Goal: Task Accomplishment & Management: Use online tool/utility

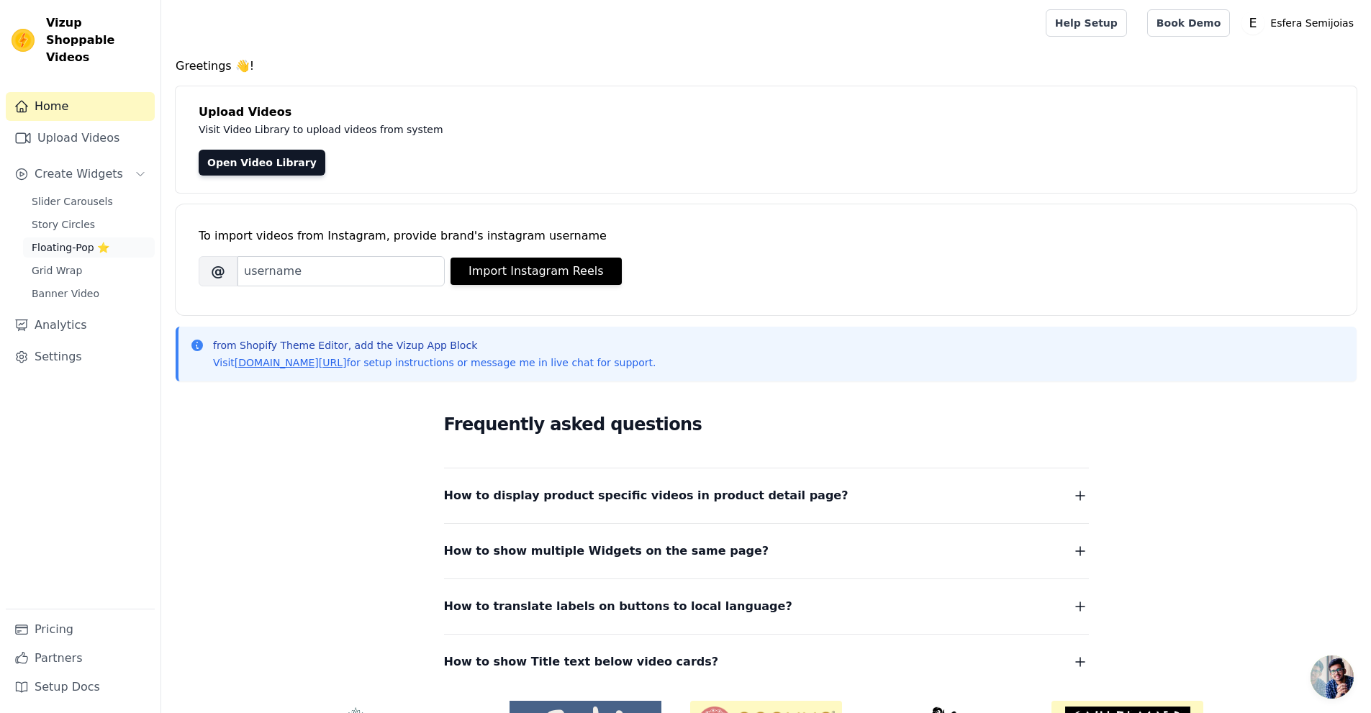
click at [86, 240] on span "Floating-Pop ⭐" at bounding box center [71, 247] width 78 height 14
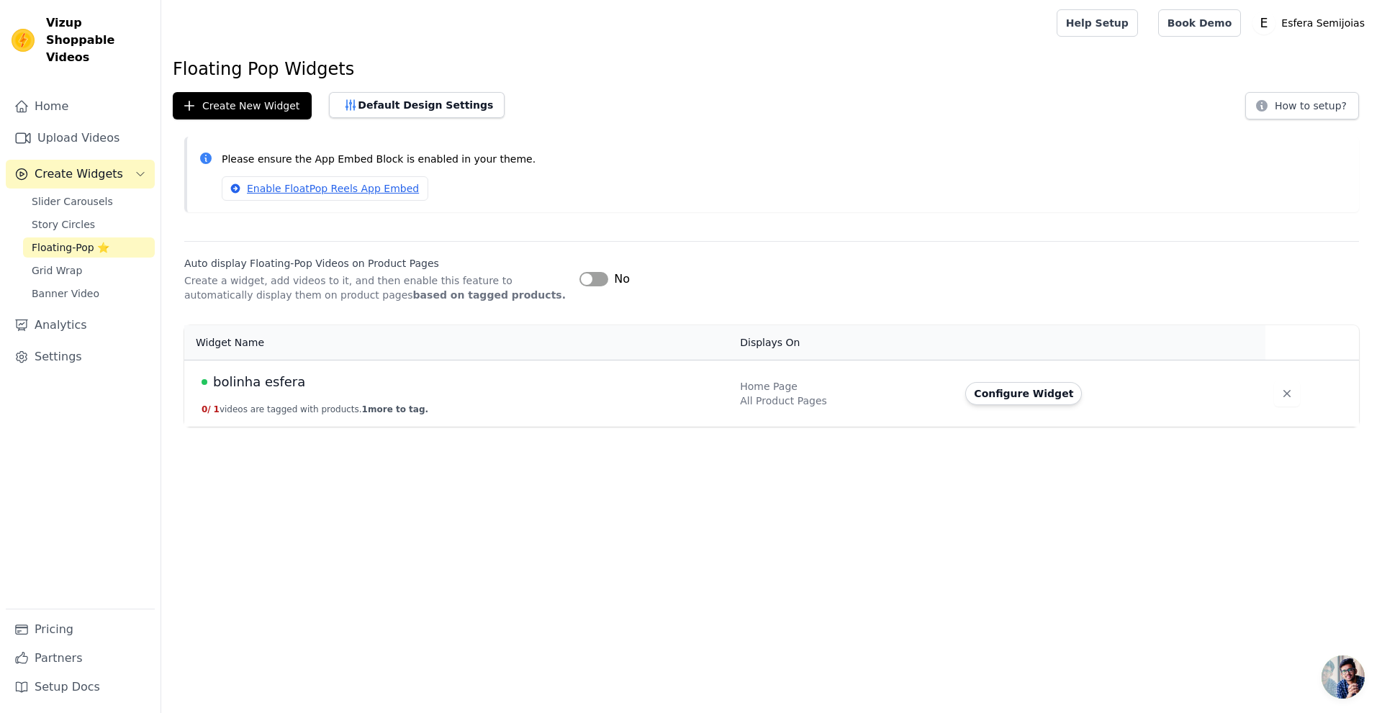
click at [589, 278] on button "Label" at bounding box center [593, 279] width 29 height 14
click at [466, 231] on div "Floating Pop Widgets Create New Widget Default Design Settings How to setup? Pl…" at bounding box center [771, 245] width 1220 height 375
click at [427, 116] on button "Default Design Settings" at bounding box center [417, 105] width 176 height 26
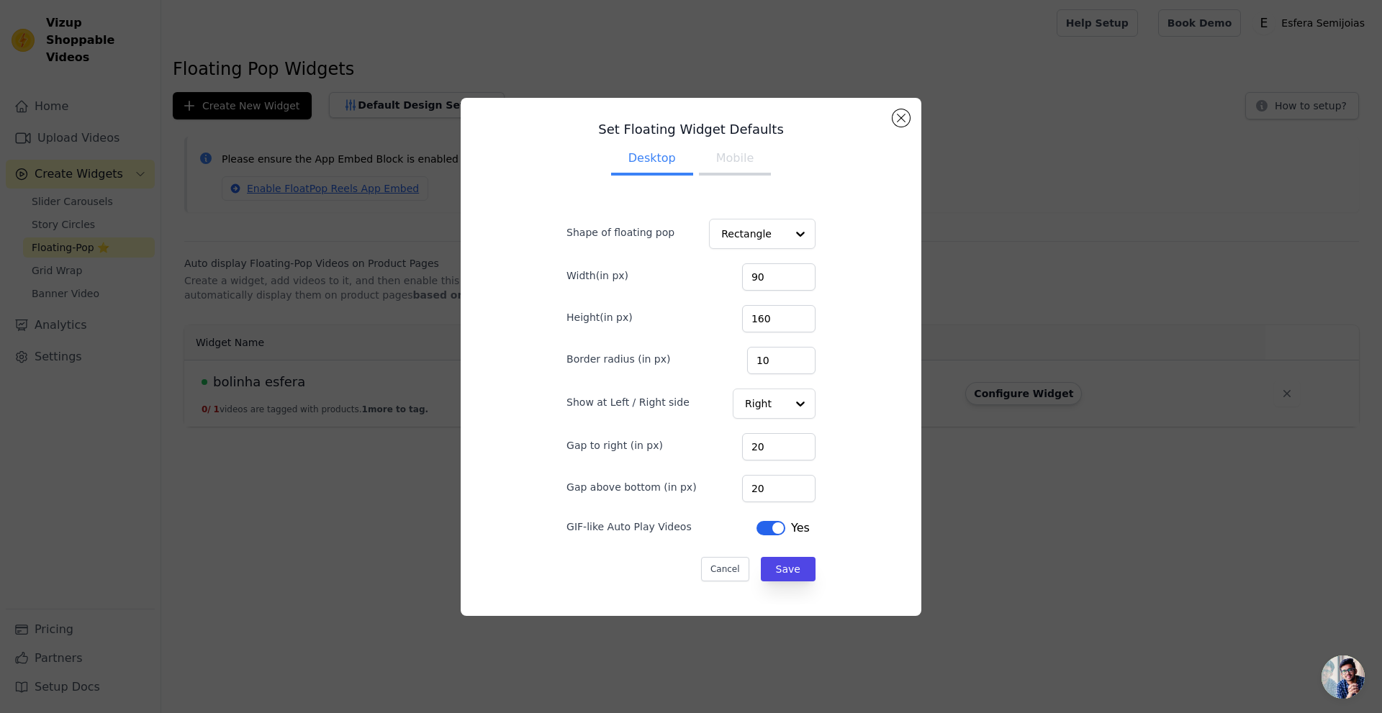
click at [732, 171] on button "Mobile" at bounding box center [735, 160] width 72 height 32
click at [668, 167] on button "Desktop" at bounding box center [652, 160] width 82 height 32
click at [756, 536] on div "Yes" at bounding box center [782, 528] width 53 height 17
click at [756, 530] on button "Label" at bounding box center [770, 528] width 29 height 14
click at [761, 564] on button "Save" at bounding box center [788, 569] width 55 height 24
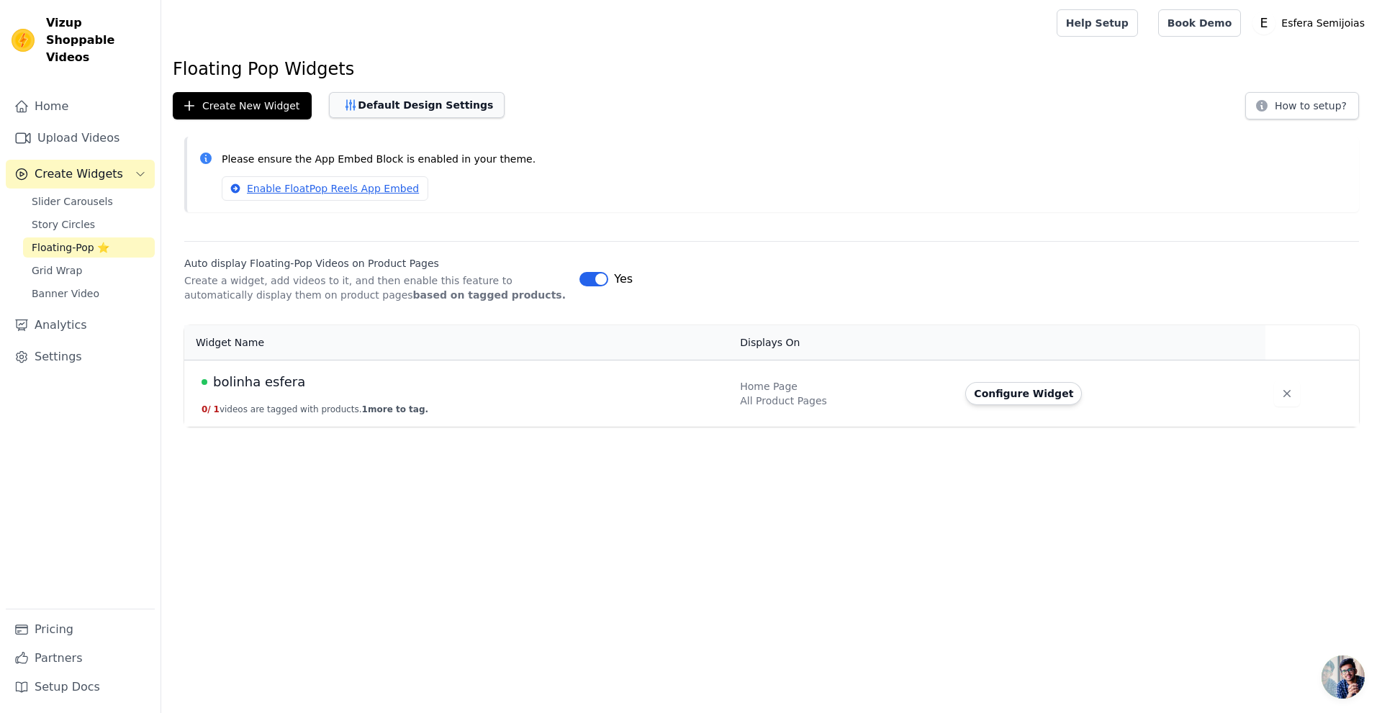
click at [412, 112] on button "Default Design Settings" at bounding box center [417, 105] width 176 height 26
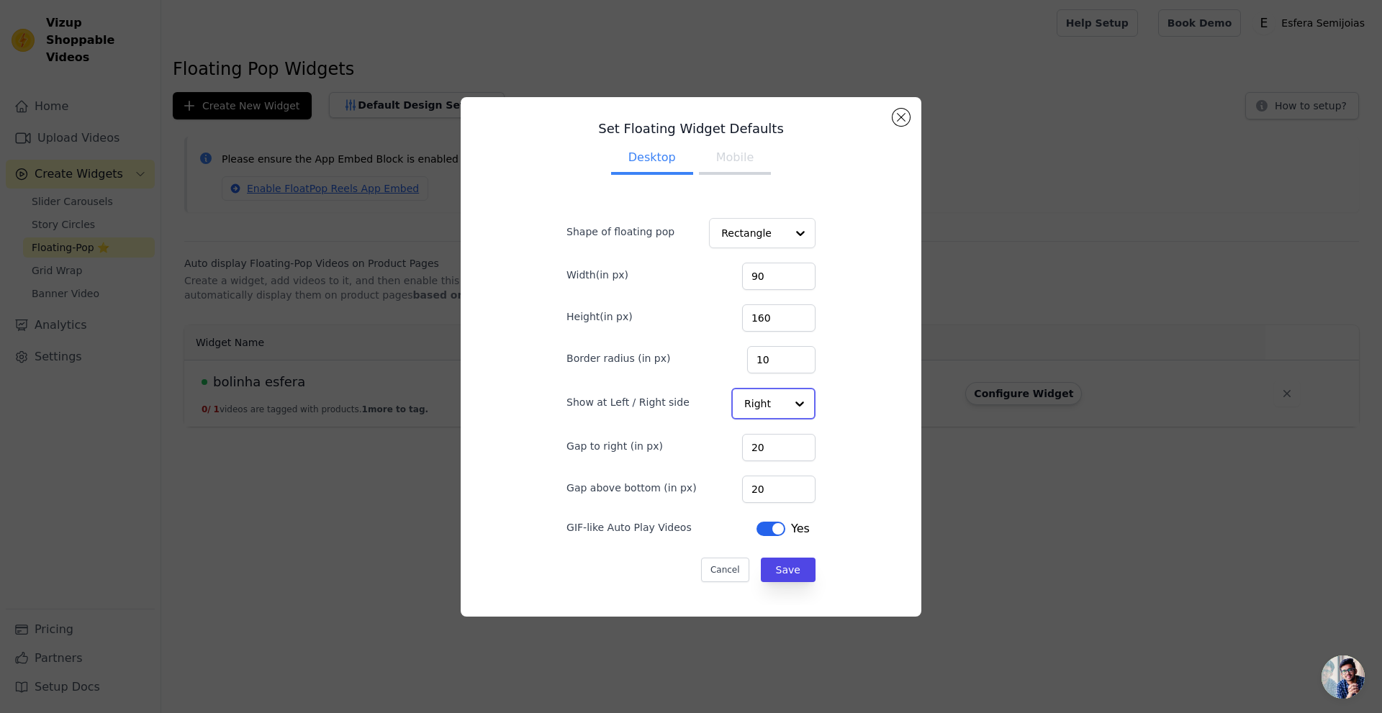
drag, startPoint x: 770, startPoint y: 409, endPoint x: 762, endPoint y: 410, distance: 7.9
click at [767, 409] on input "Show at Left / Right side" at bounding box center [764, 403] width 41 height 29
click at [731, 435] on div "Left" at bounding box center [771, 438] width 81 height 30
click at [790, 584] on form "Shape of floating pop Rectangle Width(in px) 90 Height(in px) 160 Border radius…" at bounding box center [691, 393] width 272 height 400
click at [785, 569] on button "Save" at bounding box center [788, 569] width 55 height 24
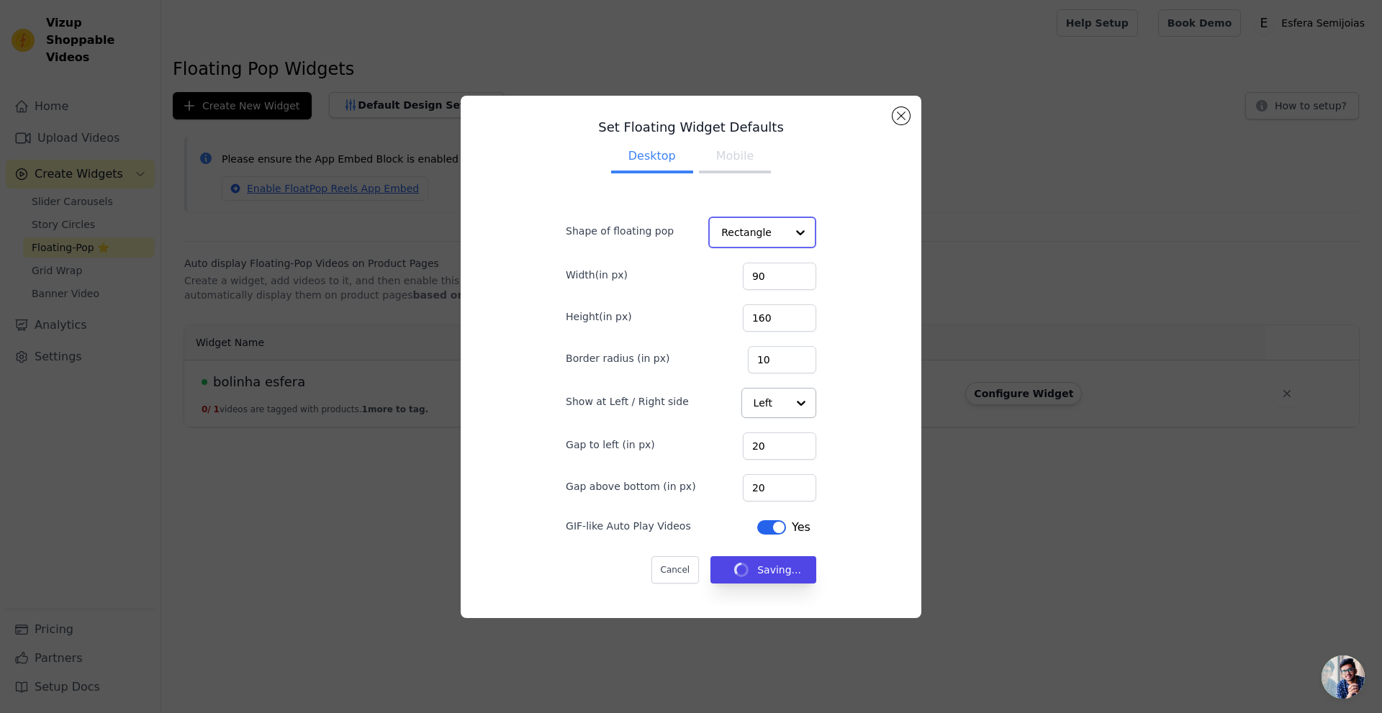
click at [786, 222] on div at bounding box center [800, 232] width 29 height 29
click at [786, 227] on div at bounding box center [800, 232] width 29 height 29
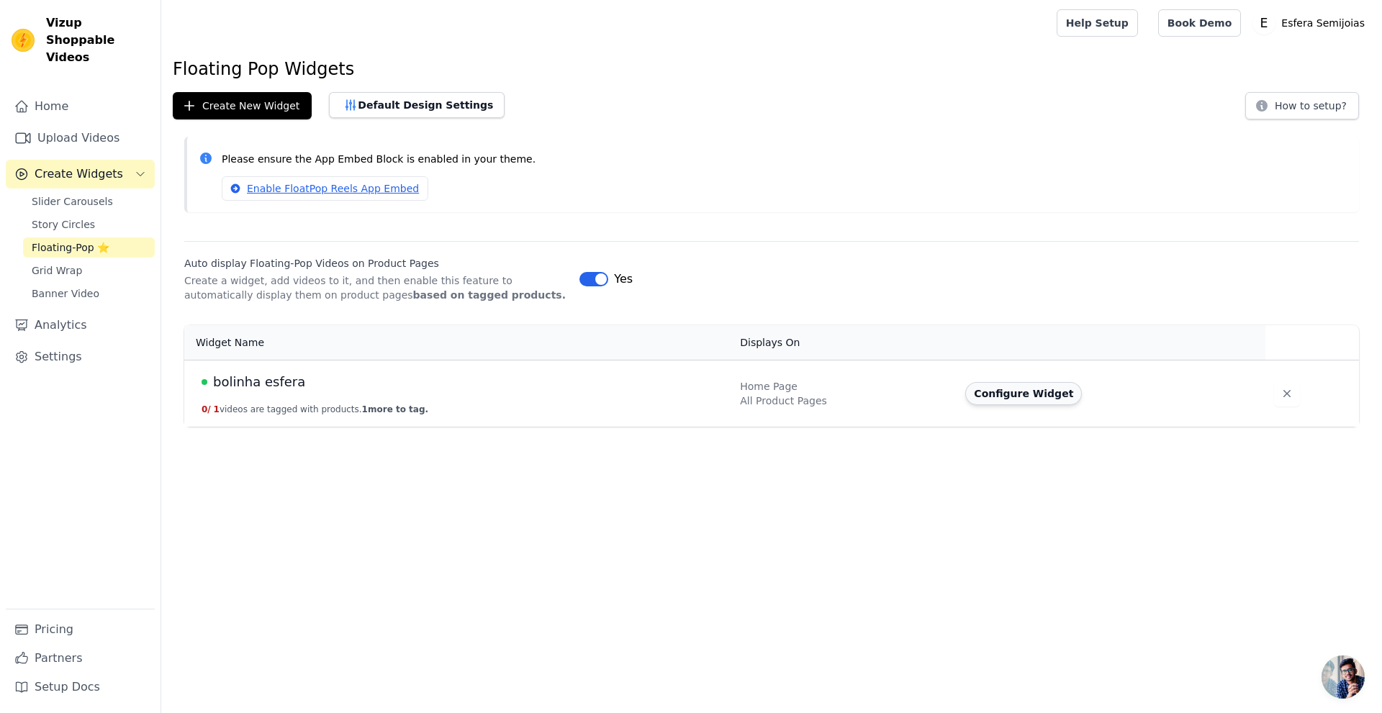
click at [976, 390] on button "Configure Widget" at bounding box center [1023, 393] width 117 height 23
